Goal: Information Seeking & Learning: Learn about a topic

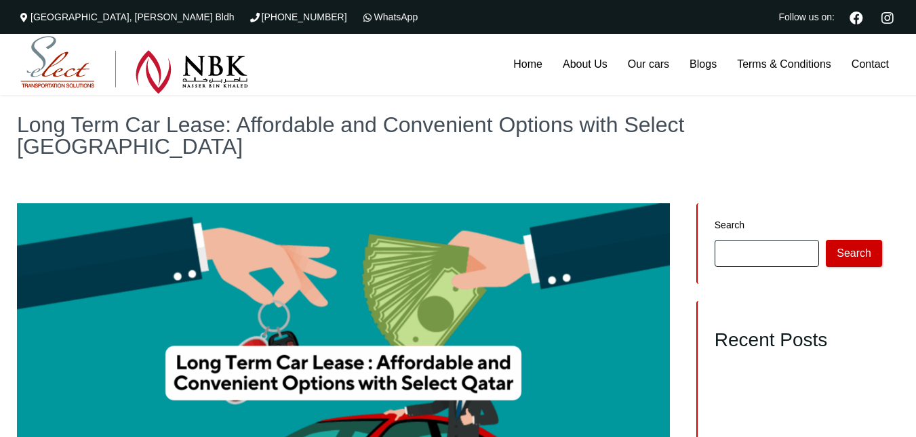
click at [646, 61] on link "Our cars" at bounding box center [649, 64] width 62 height 61
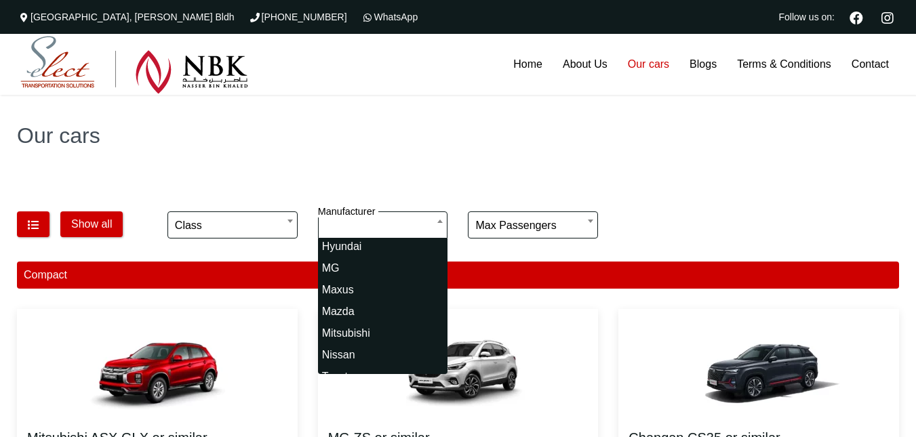
scroll to position [81, 0]
